Goal: Navigation & Orientation: Find specific page/section

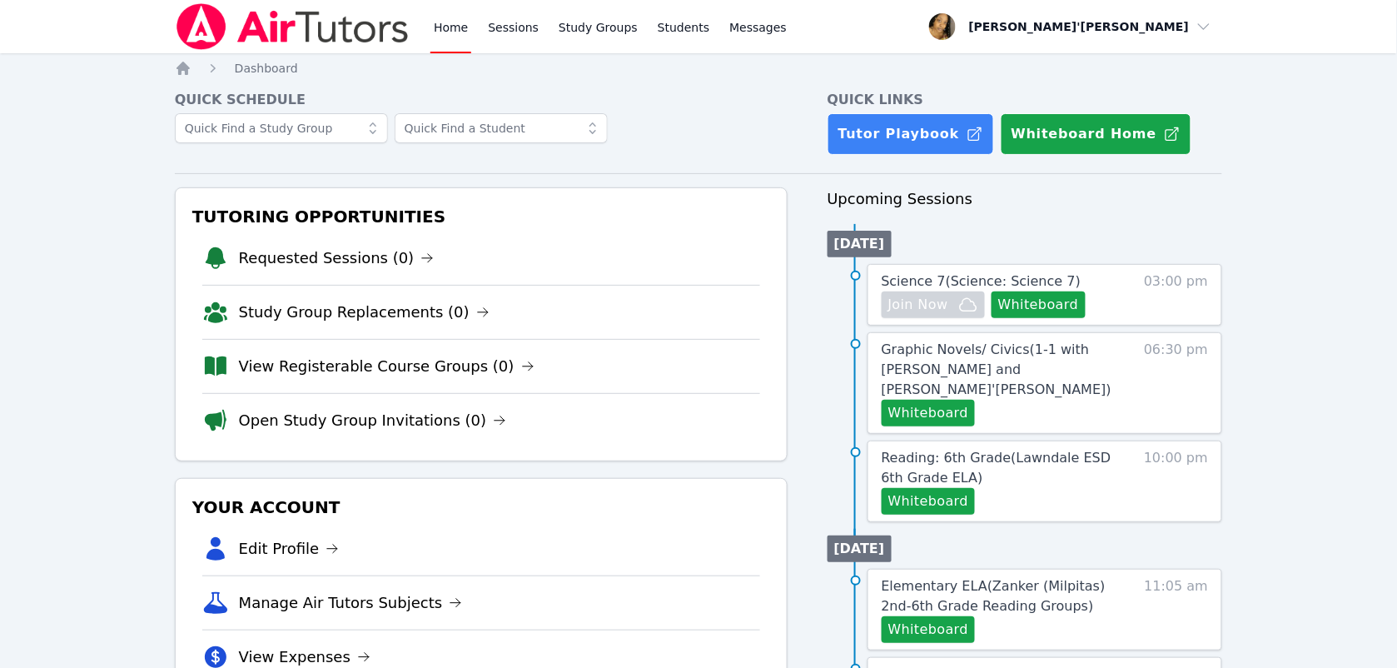
click at [508, 481] on div "Your Account Edit Profile Manage Air Tutors Subjects View Expenses Link Your Go…" at bounding box center [481, 615] width 613 height 274
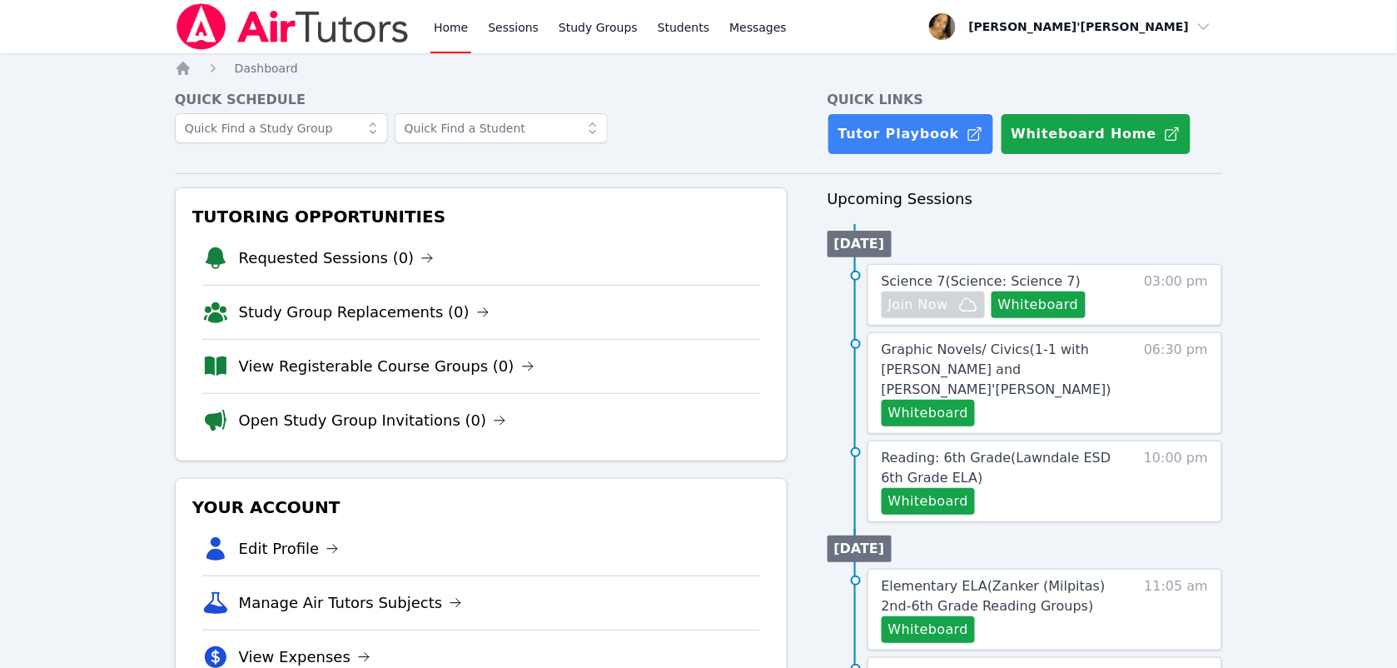
click at [508, 481] on div "Your Account Edit Profile Manage Air Tutors Subjects View Expenses Link Your Go…" at bounding box center [481, 615] width 613 height 274
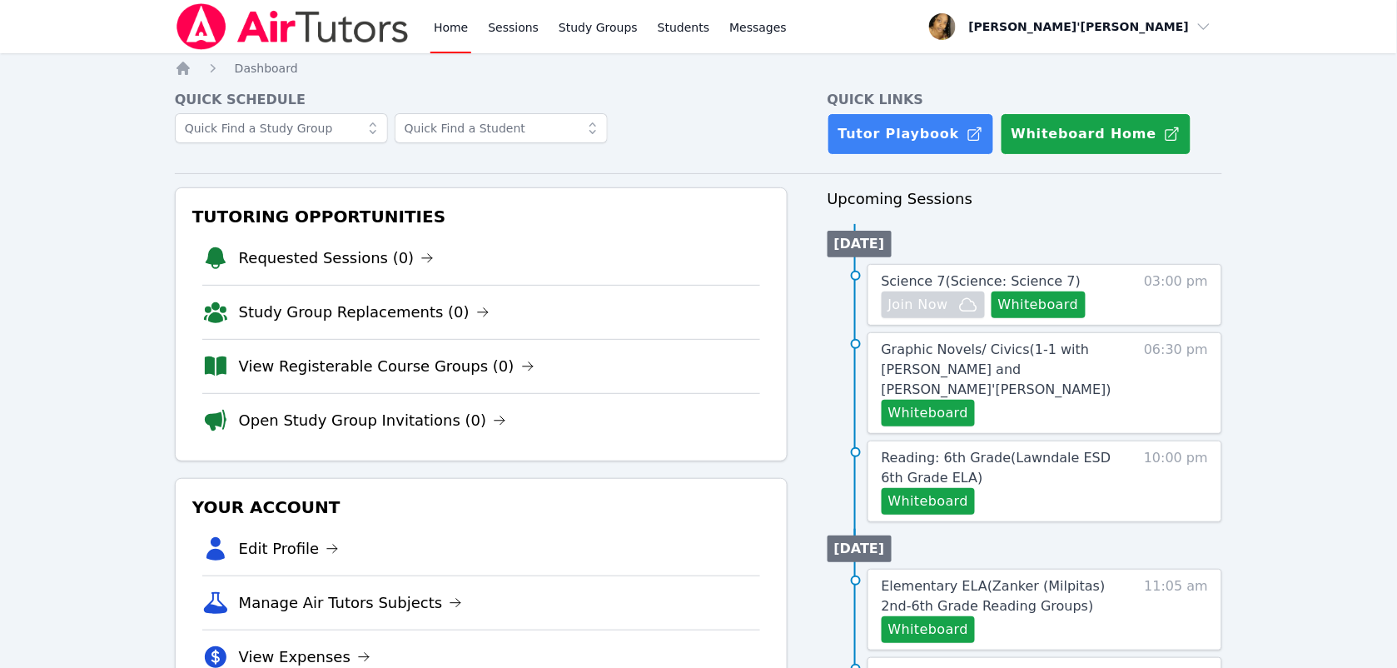
click at [508, 481] on div "Your Account Edit Profile Manage Air Tutors Subjects View Expenses Link Your Go…" at bounding box center [481, 615] width 613 height 274
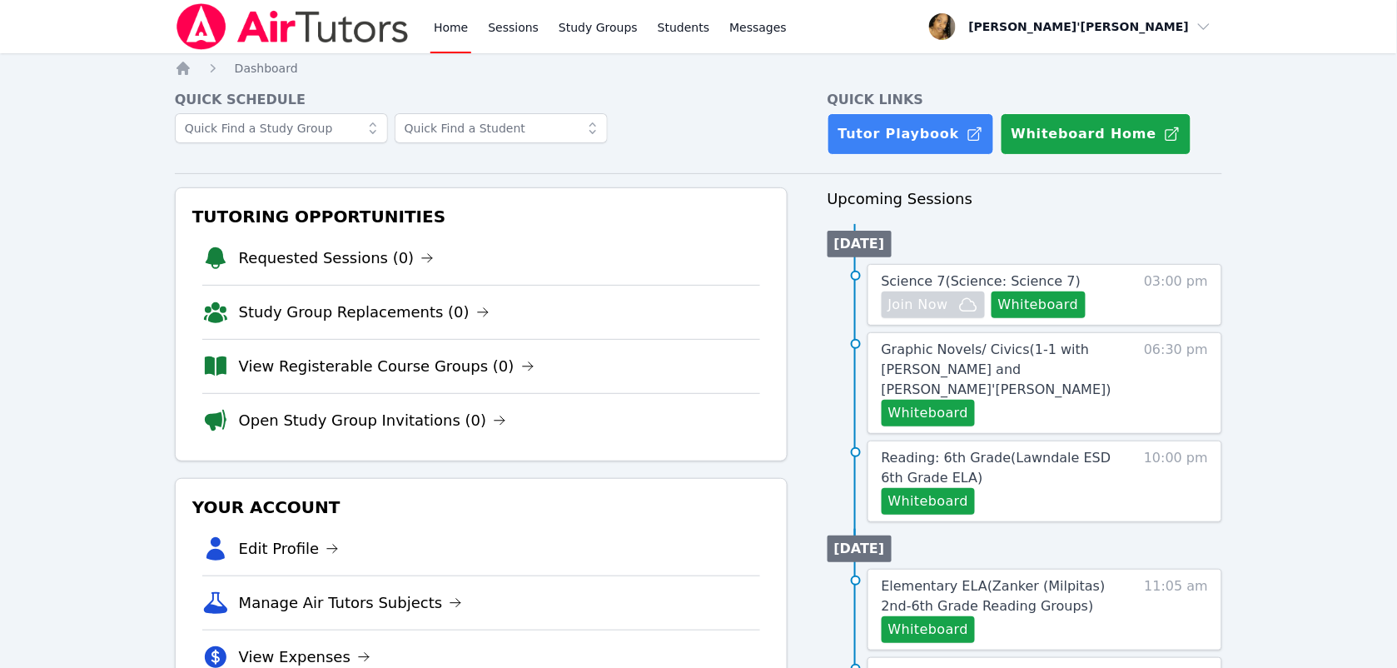
click at [508, 481] on div "Your Account Edit Profile Manage Air Tutors Subjects View Expenses Link Your Go…" at bounding box center [481, 615] width 613 height 274
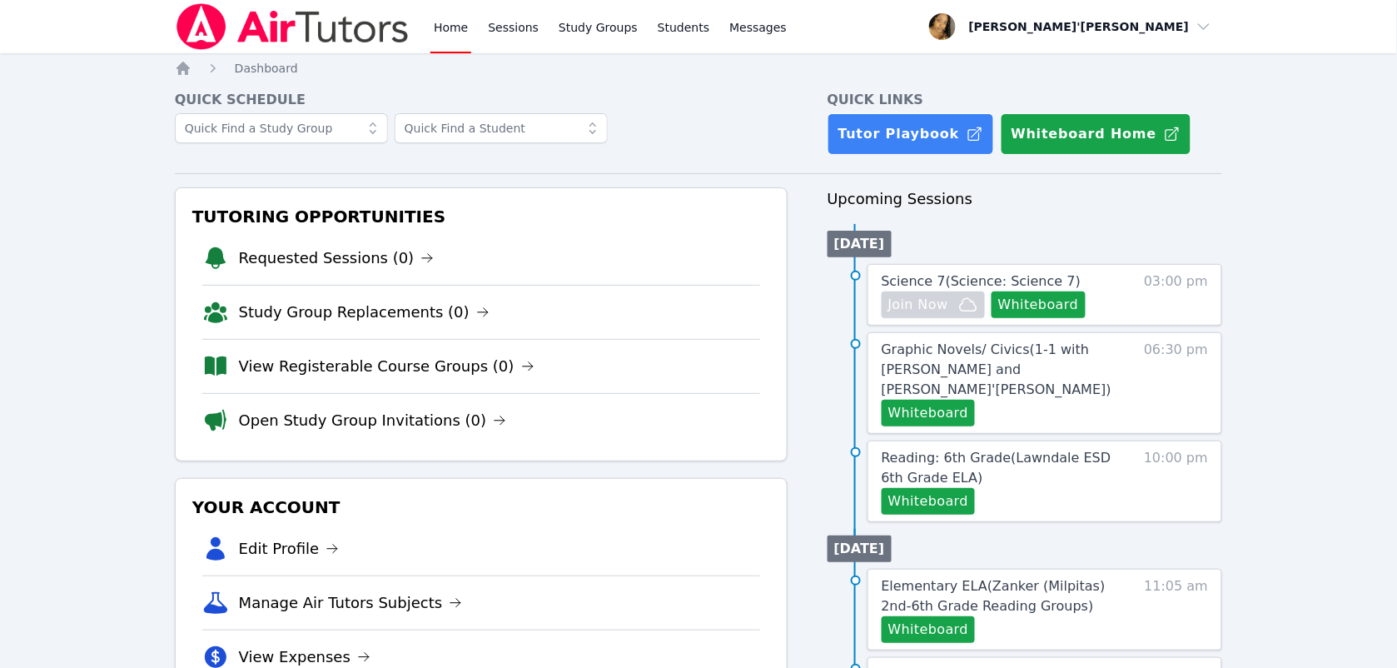
click at [508, 481] on div "Your Account Edit Profile Manage Air Tutors Subjects View Expenses Link Your Go…" at bounding box center [481, 615] width 613 height 274
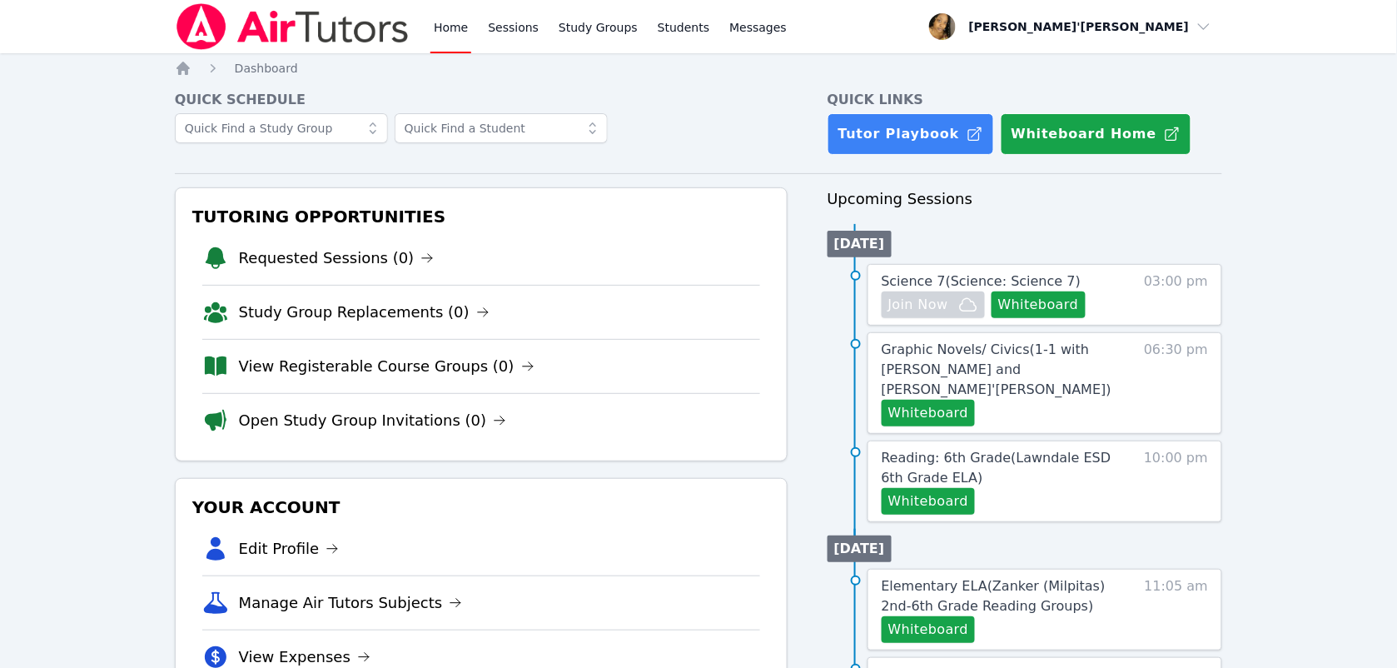
click at [508, 481] on div "Your Account Edit Profile Manage Air Tutors Subjects View Expenses Link Your Go…" at bounding box center [481, 615] width 613 height 274
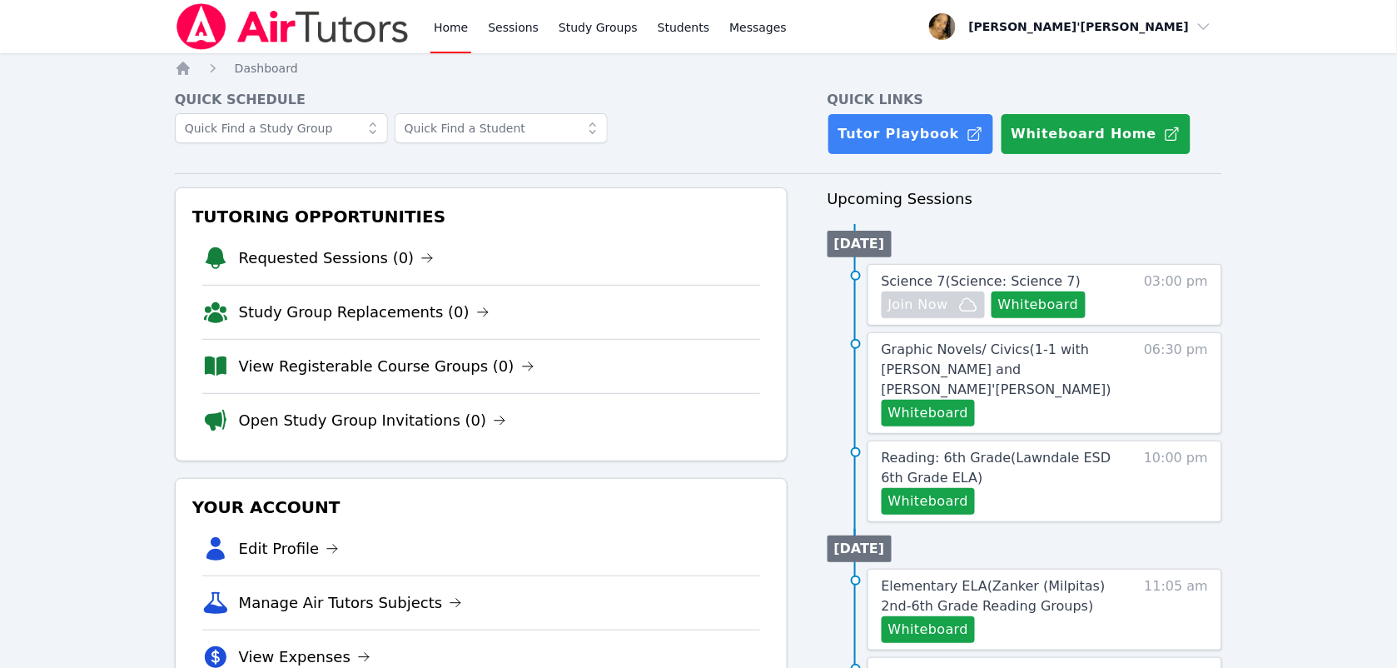
click at [508, 481] on div "Your Account Edit Profile Manage Air Tutors Subjects View Expenses Link Your Go…" at bounding box center [481, 615] width 613 height 274
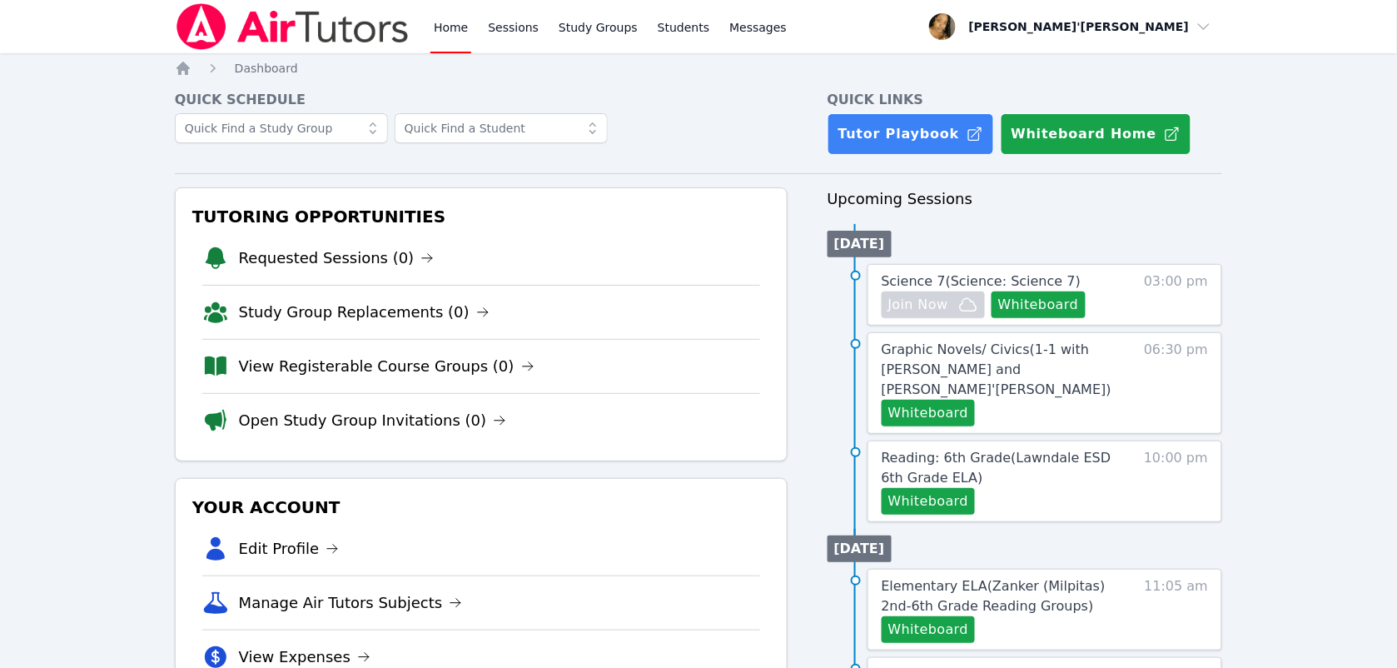
click at [508, 481] on div "Your Account Edit Profile Manage Air Tutors Subjects View Expenses Link Your Go…" at bounding box center [481, 615] width 613 height 274
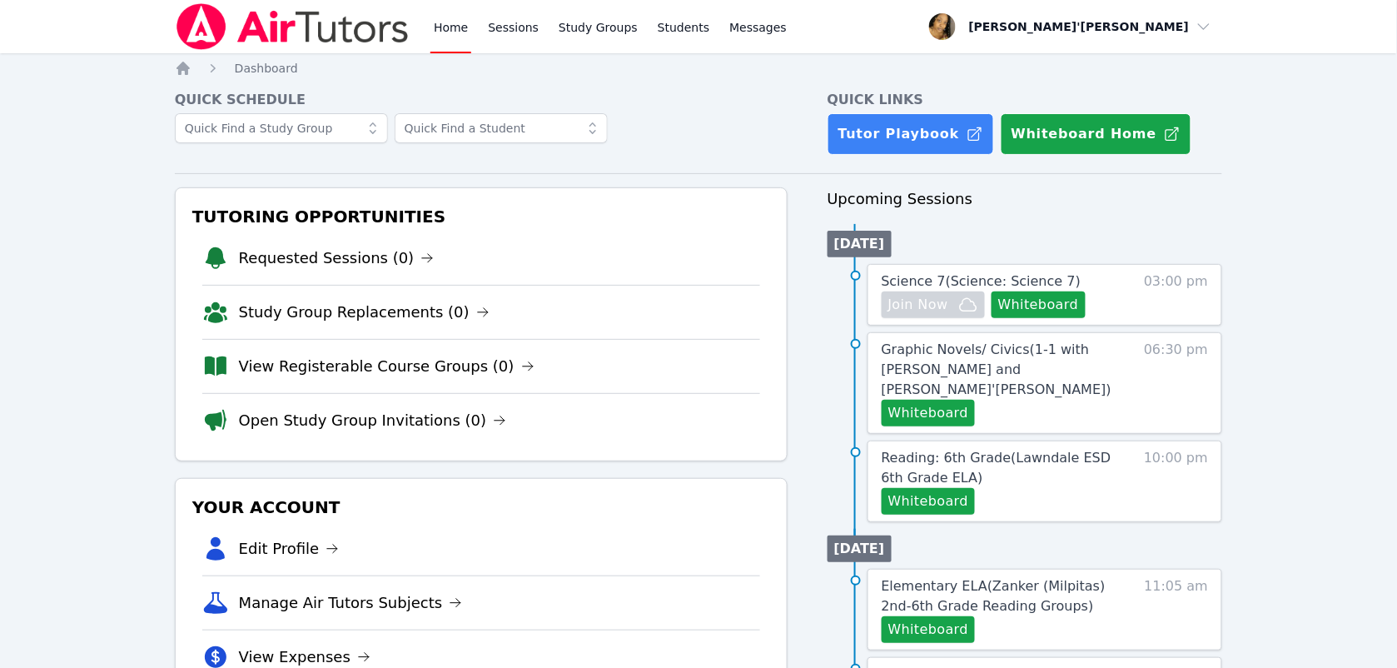
click at [508, 481] on div "Your Account Edit Profile Manage Air Tutors Subjects View Expenses Link Your Go…" at bounding box center [481, 615] width 613 height 274
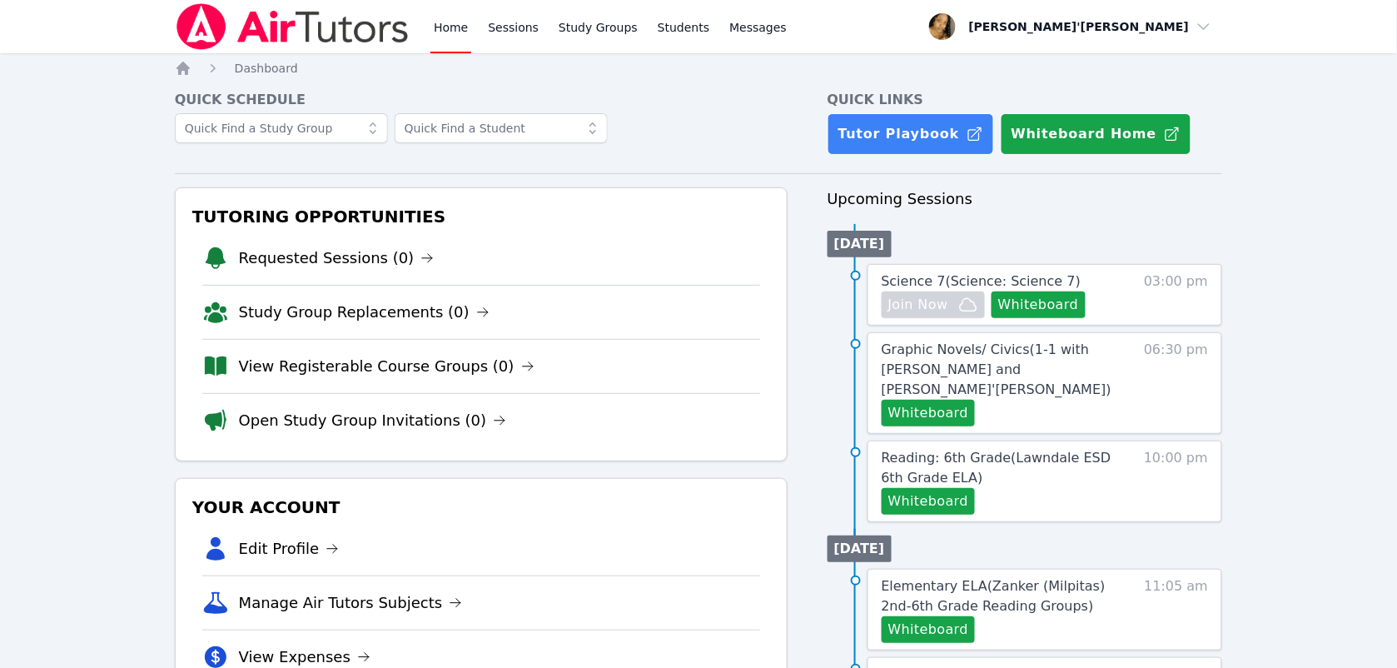
click at [508, 481] on div "Your Account Edit Profile Manage Air Tutors Subjects View Expenses Link Your Go…" at bounding box center [481, 615] width 613 height 274
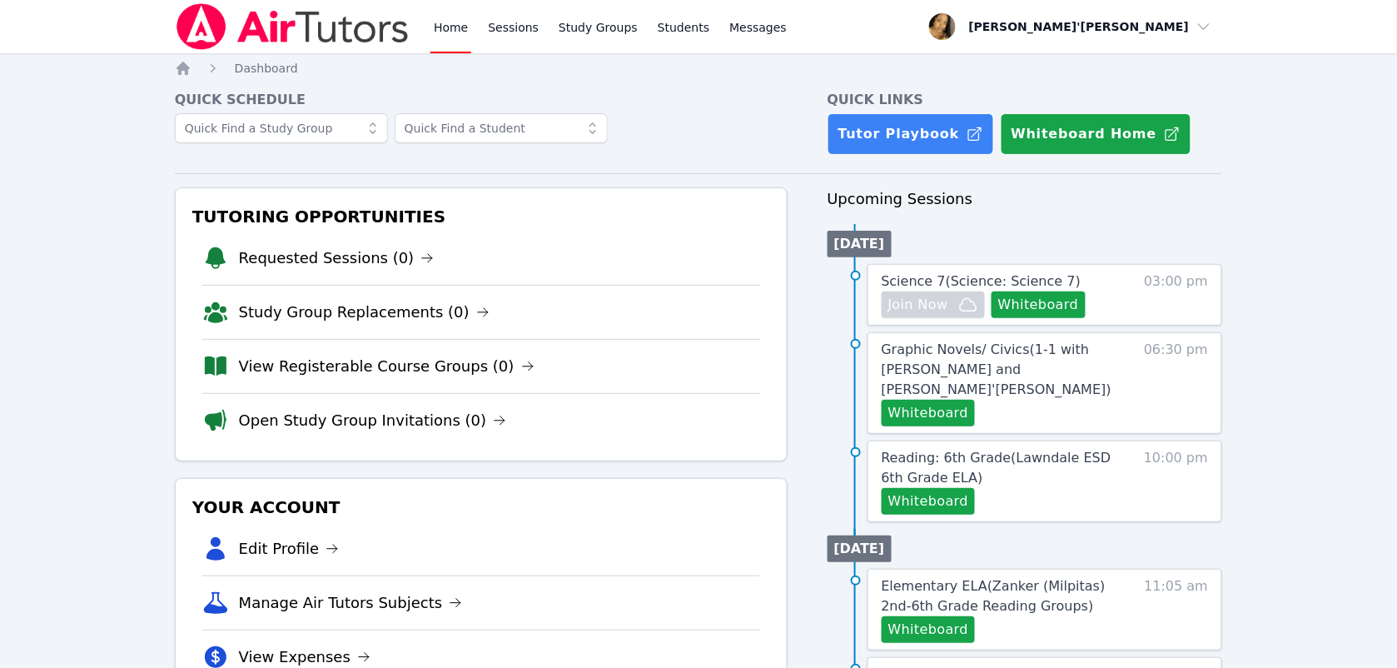
click at [508, 481] on div "Your Account Edit Profile Manage Air Tutors Subjects View Expenses Link Your Go…" at bounding box center [481, 615] width 613 height 274
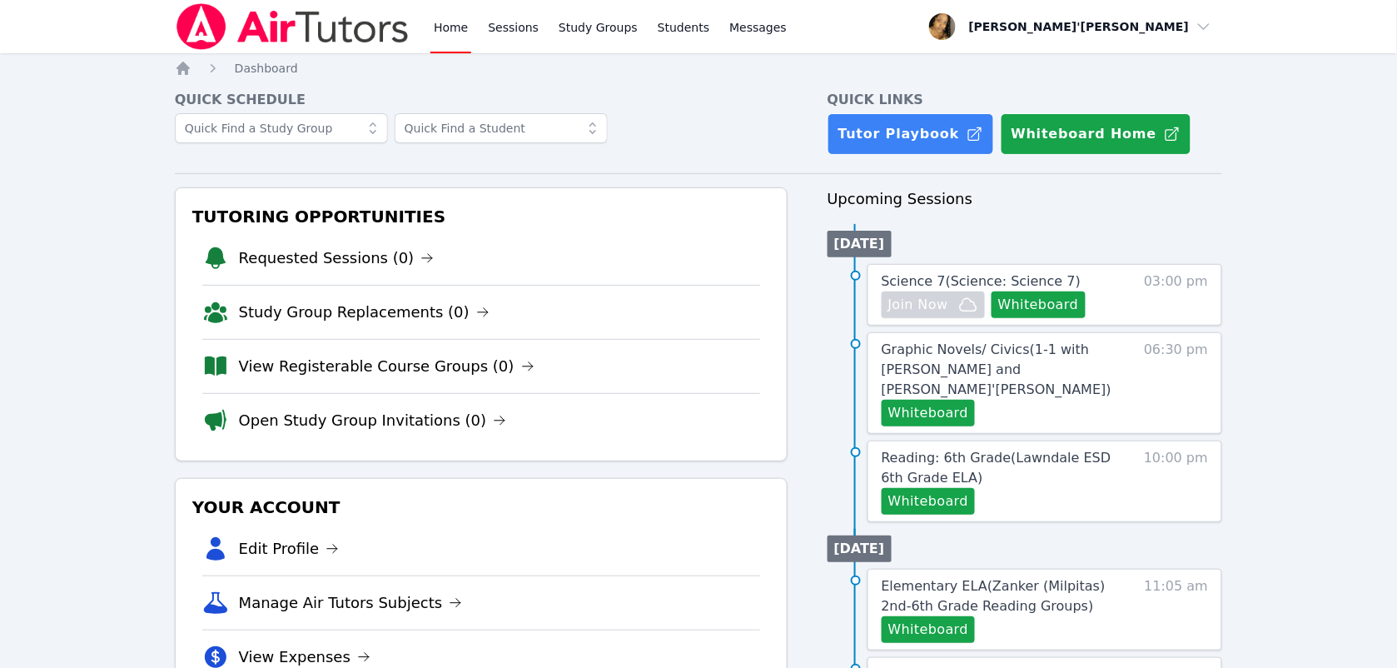
click at [508, 481] on div "Your Account Edit Profile Manage Air Tutors Subjects View Expenses Link Your Go…" at bounding box center [481, 615] width 613 height 274
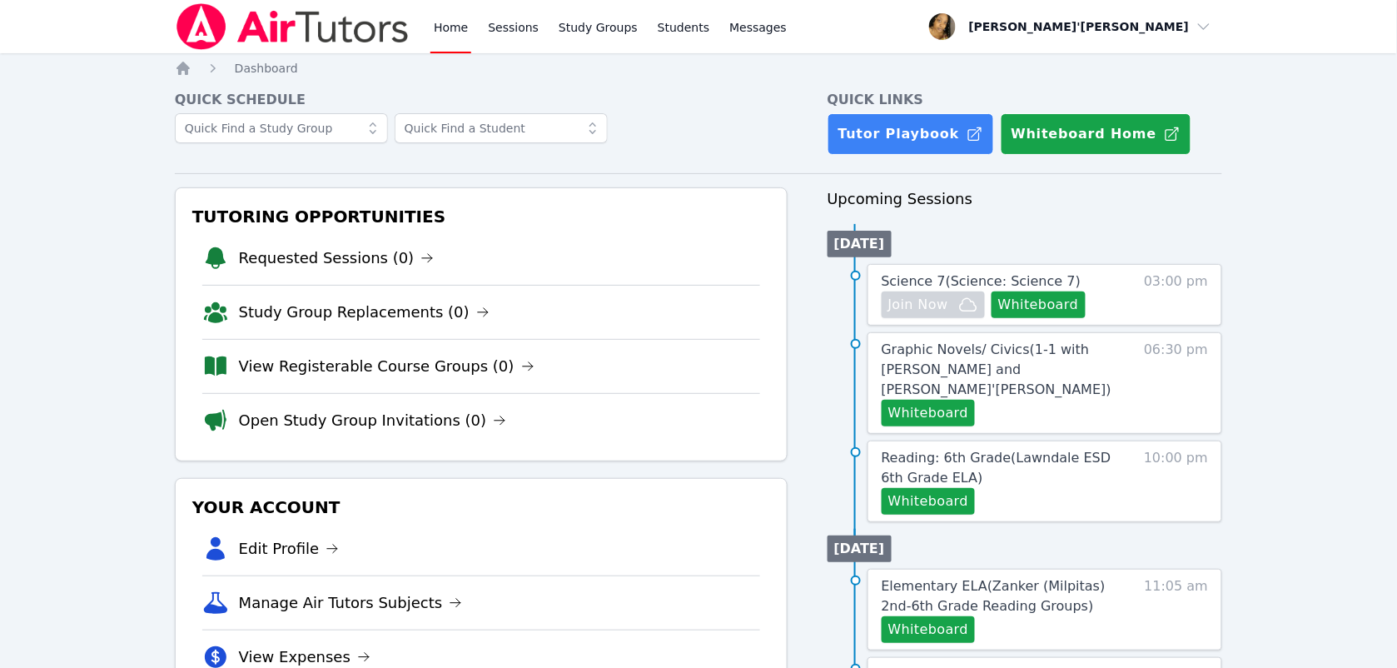
click at [508, 481] on div "Your Account Edit Profile Manage Air Tutors Subjects View Expenses Link Your Go…" at bounding box center [481, 615] width 613 height 274
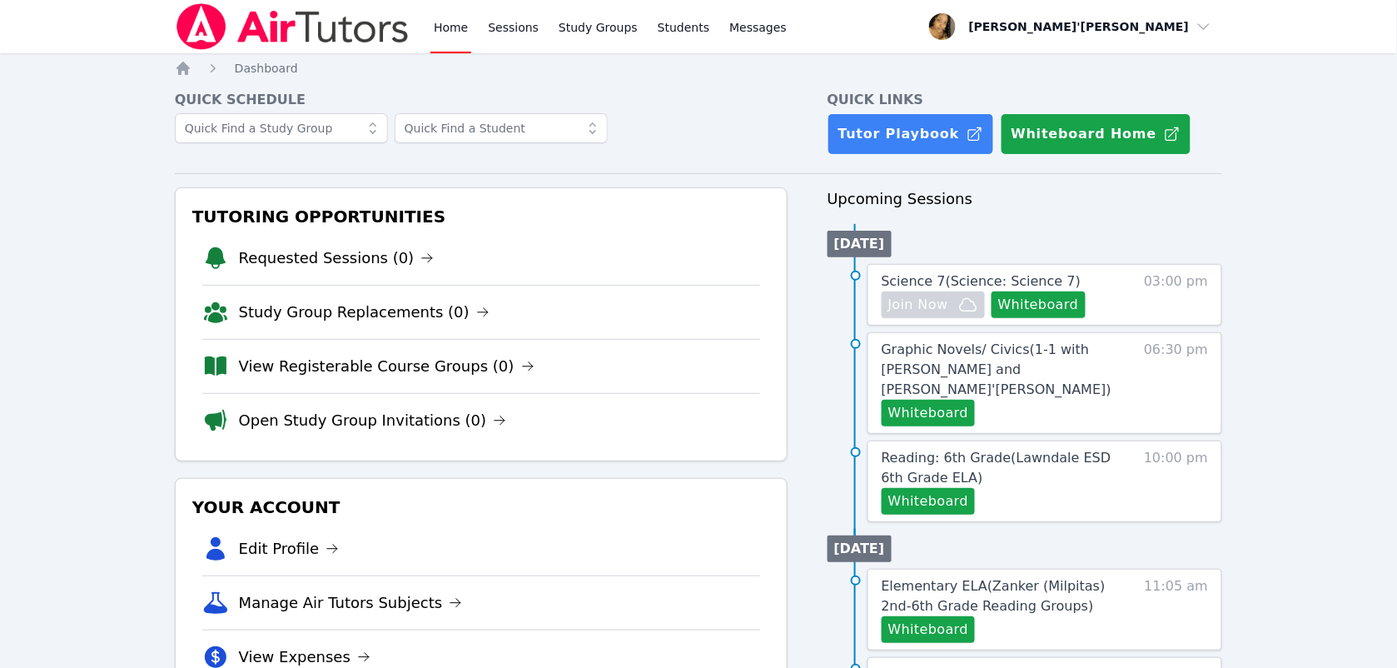
click at [508, 481] on div "Your Account Edit Profile Manage Air Tutors Subjects View Expenses Link Your Go…" at bounding box center [481, 615] width 613 height 274
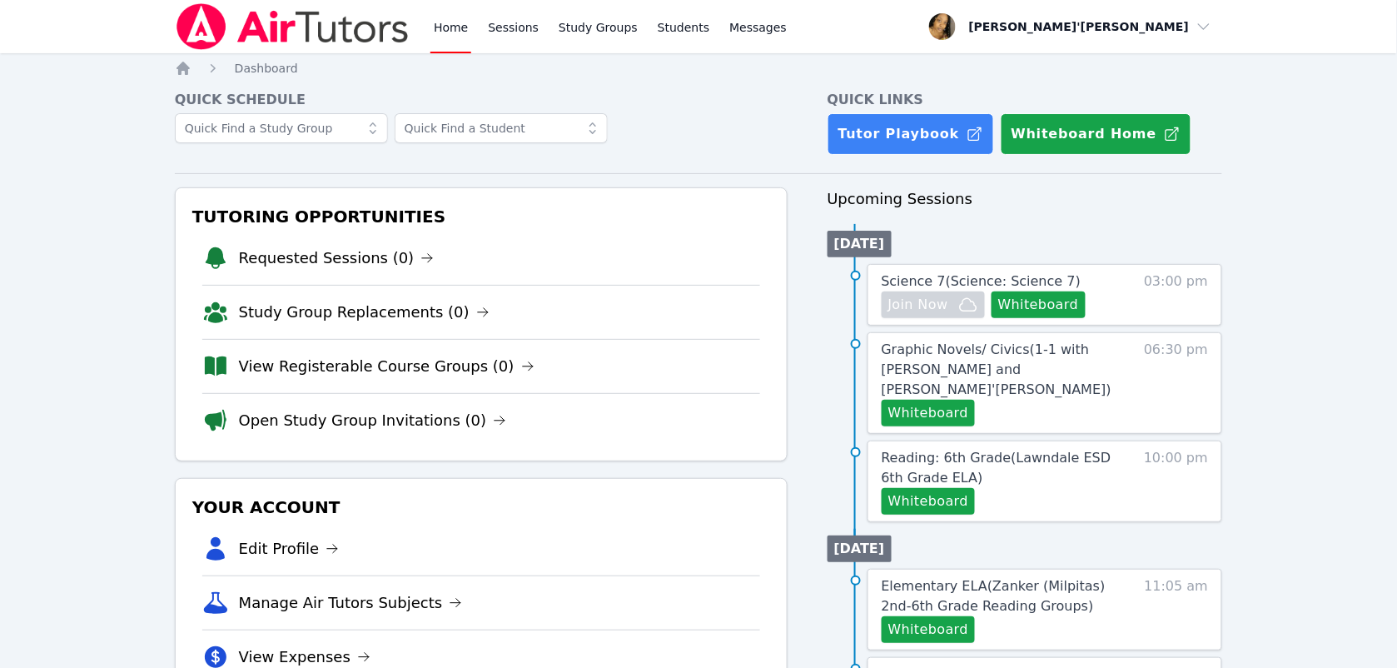
click at [508, 481] on div "Your Account Edit Profile Manage Air Tutors Subjects View Expenses Link Your Go…" at bounding box center [481, 615] width 613 height 274
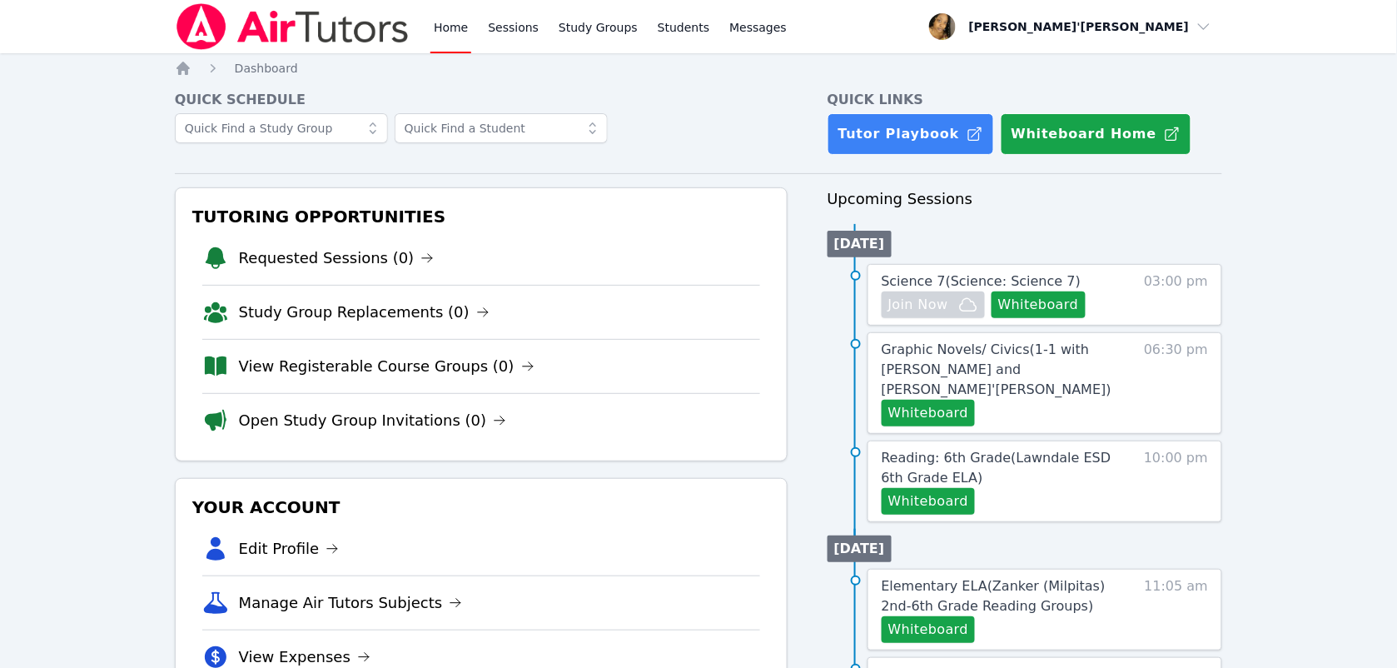
click at [508, 481] on div "Your Account Edit Profile Manage Air Tutors Subjects View Expenses Link Your Go…" at bounding box center [481, 615] width 613 height 274
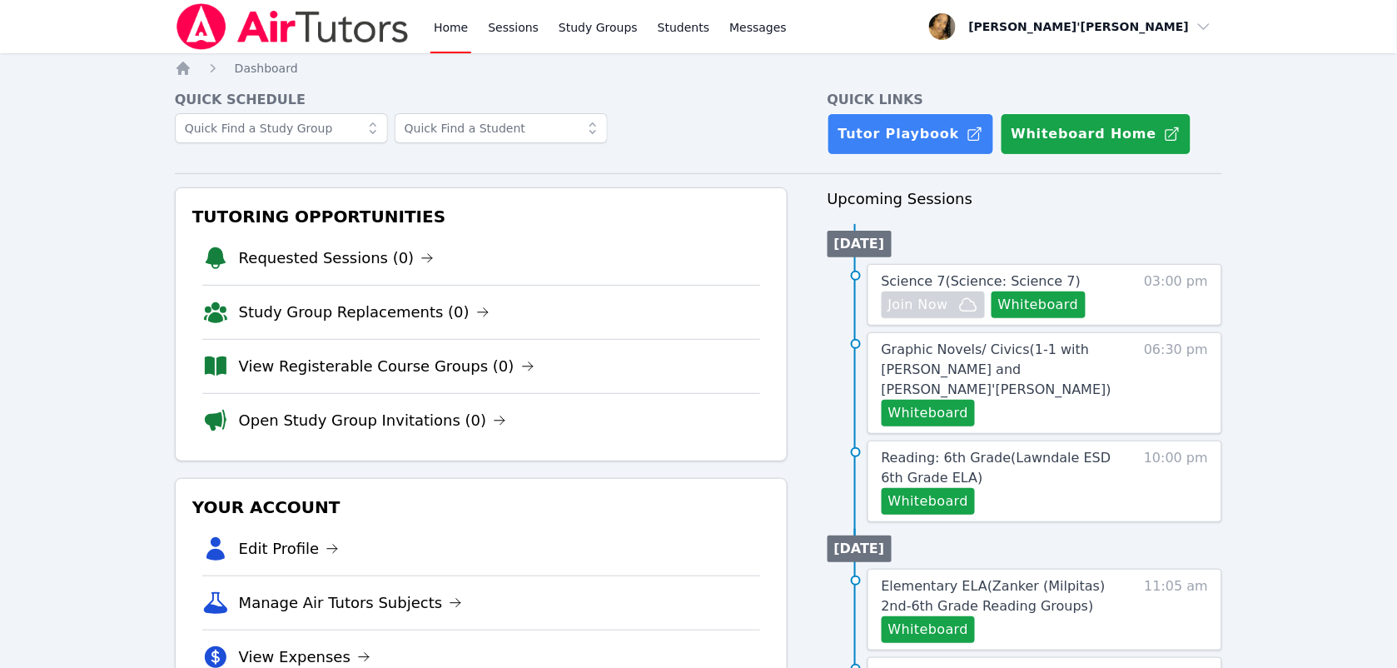
click at [508, 481] on div "Your Account Edit Profile Manage Air Tutors Subjects View Expenses Link Your Go…" at bounding box center [481, 615] width 613 height 274
click at [317, 425] on link "Open Study Group Invitations (0)" at bounding box center [373, 420] width 268 height 23
click at [333, 368] on link "View Registerable Course Groups (0)" at bounding box center [387, 366] width 296 height 23
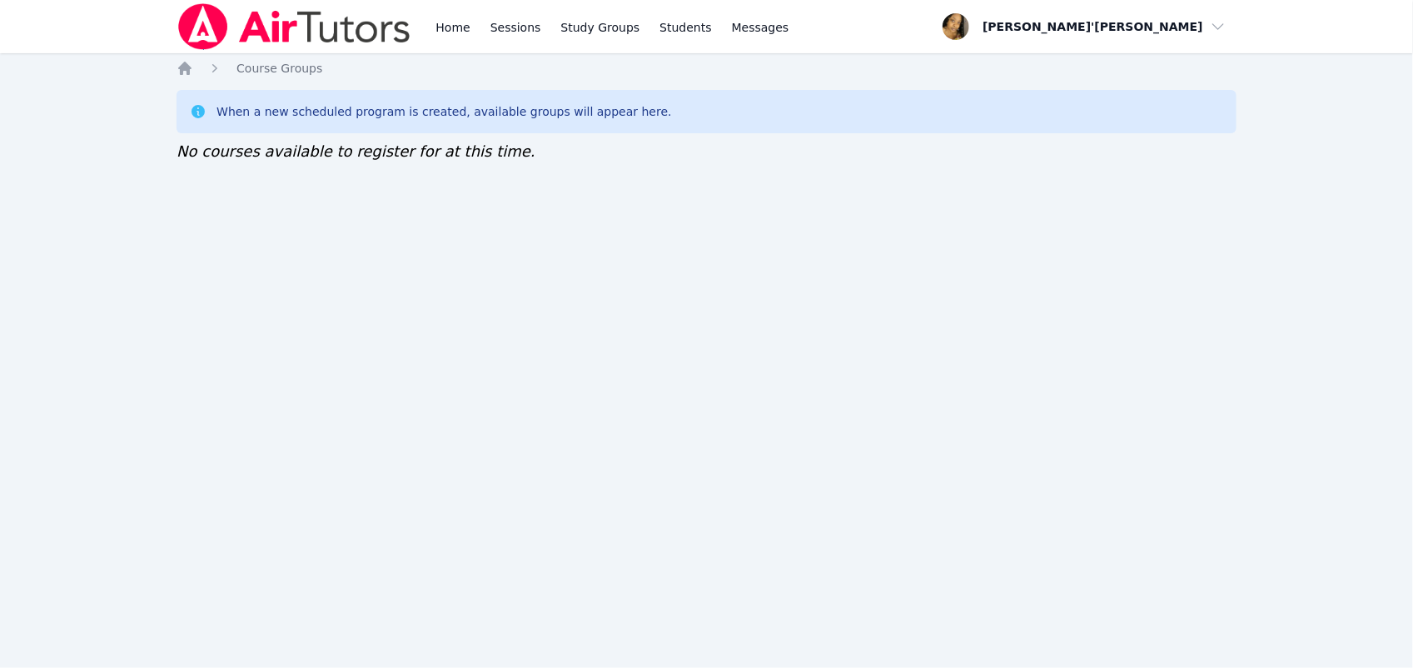
click at [47, 9] on nav "Home Sessions Study Groups Students Messages Open user menu Lee'Tayna Hostick O…" at bounding box center [706, 26] width 1413 height 53
click at [352, 15] on img at bounding box center [294, 26] width 236 height 47
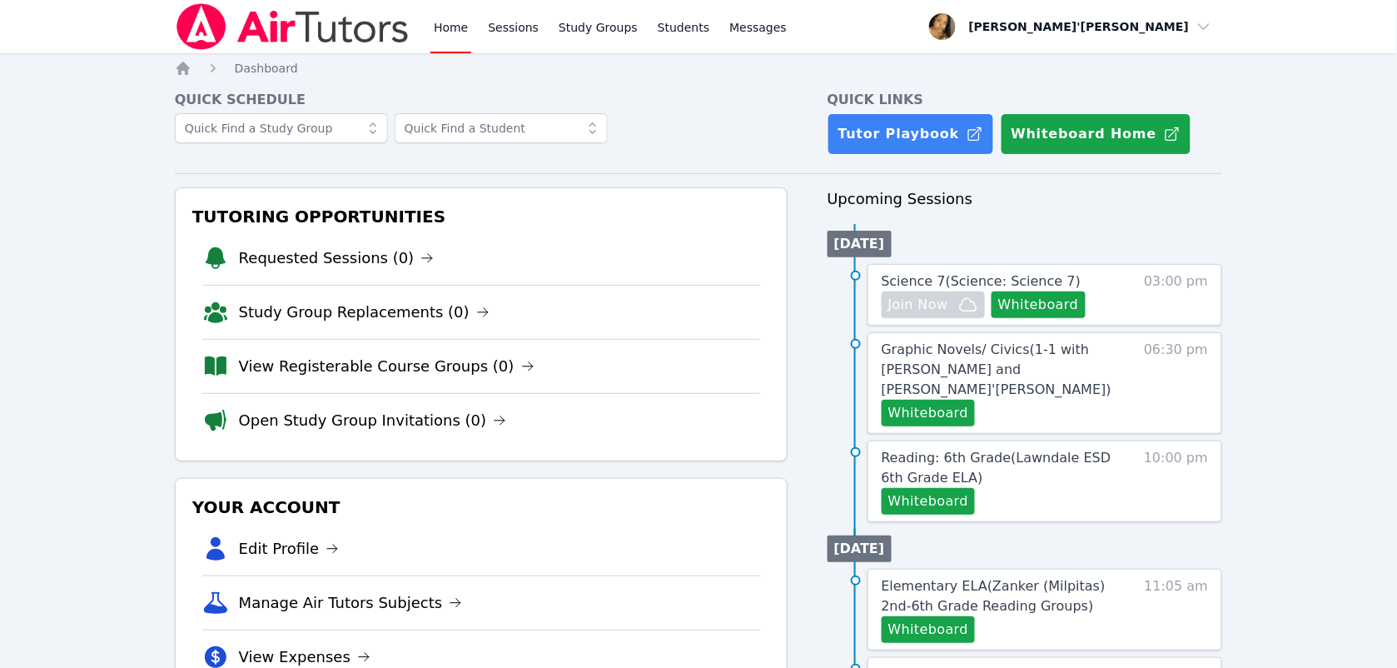
scroll to position [2, 0]
